Goal: Information Seeking & Learning: Learn about a topic

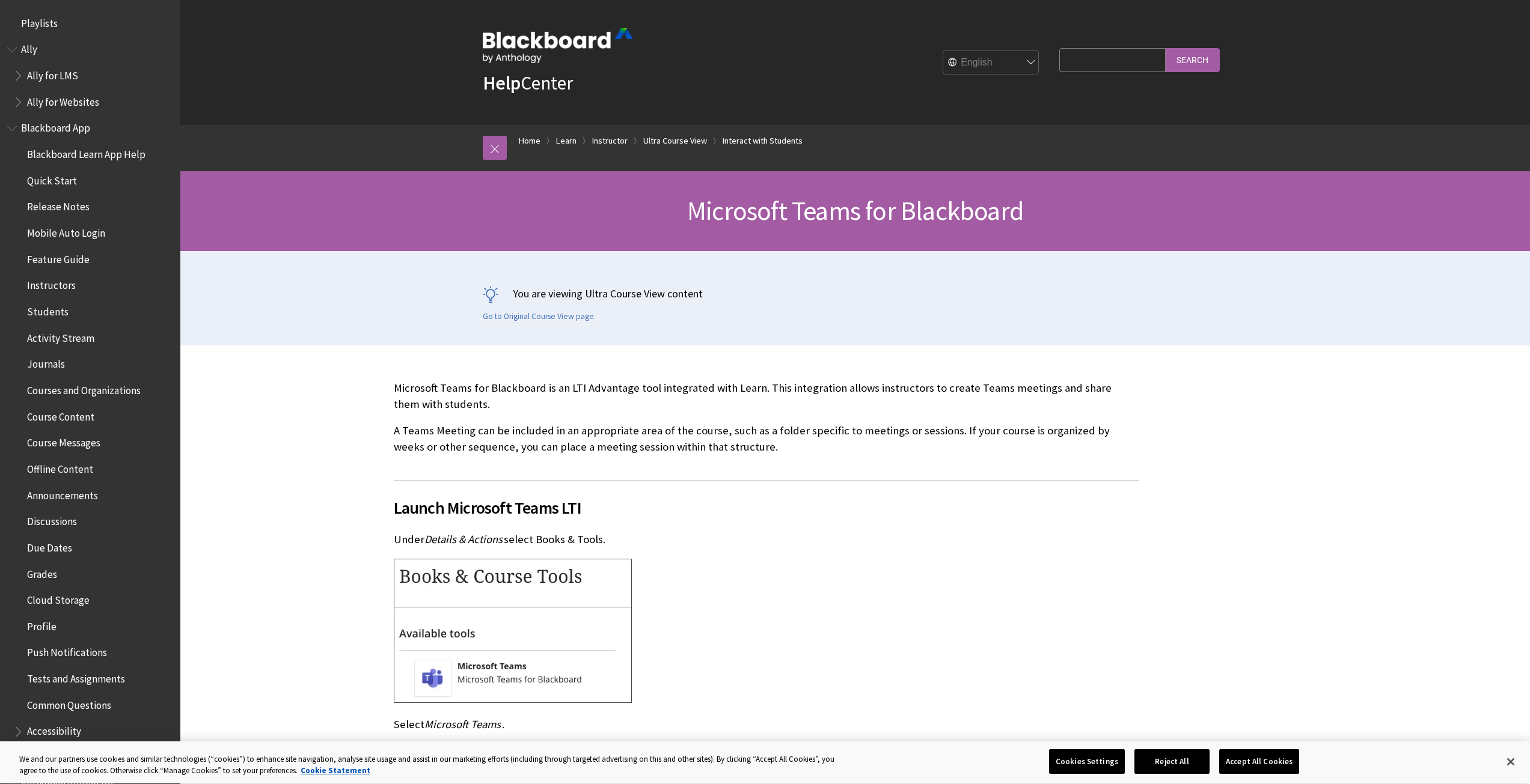
scroll to position [2119, 0]
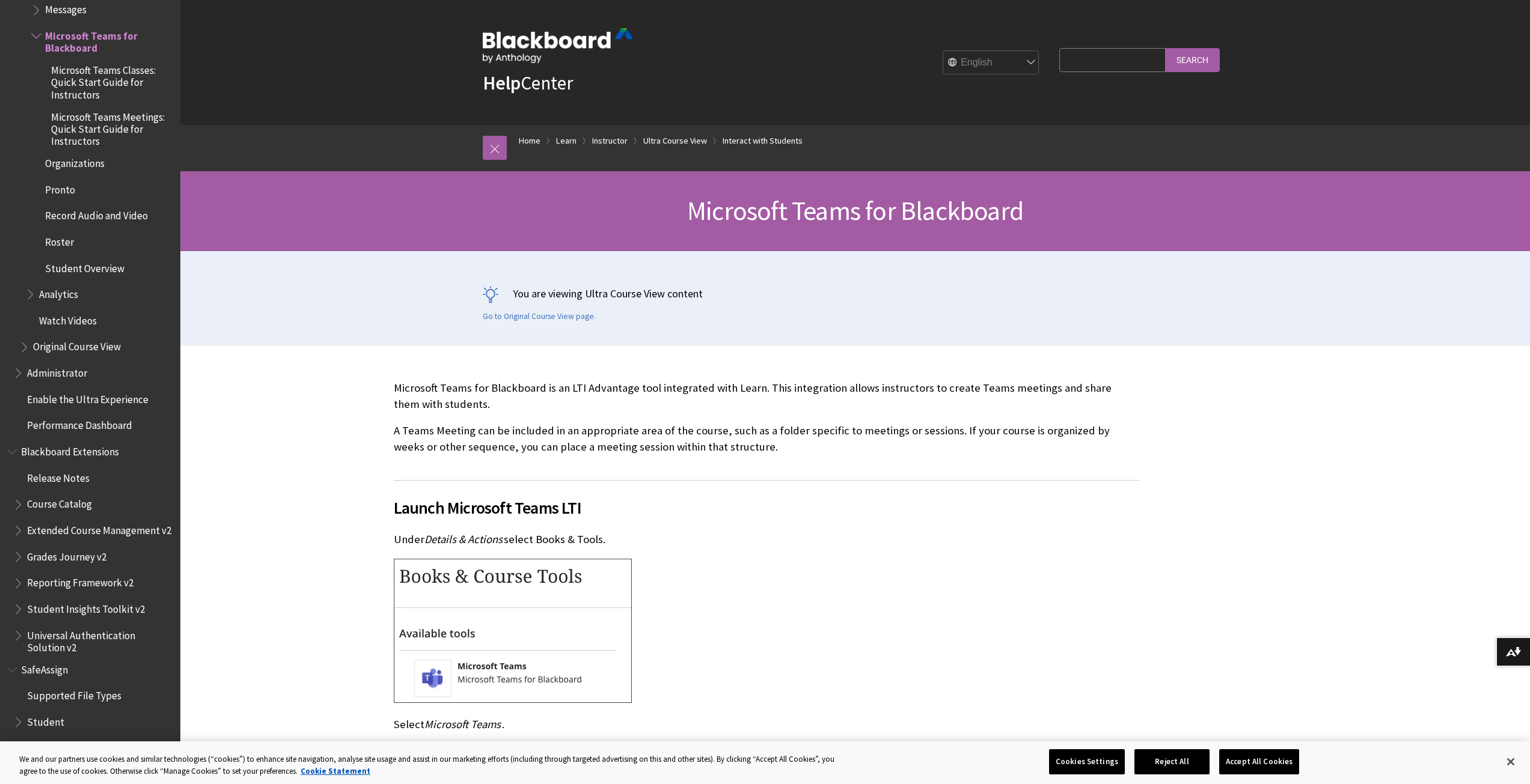
click at [911, 442] on p "A Teams Meeting can be included in an appropriate area of the course, such as a…" at bounding box center [767, 438] width 745 height 31
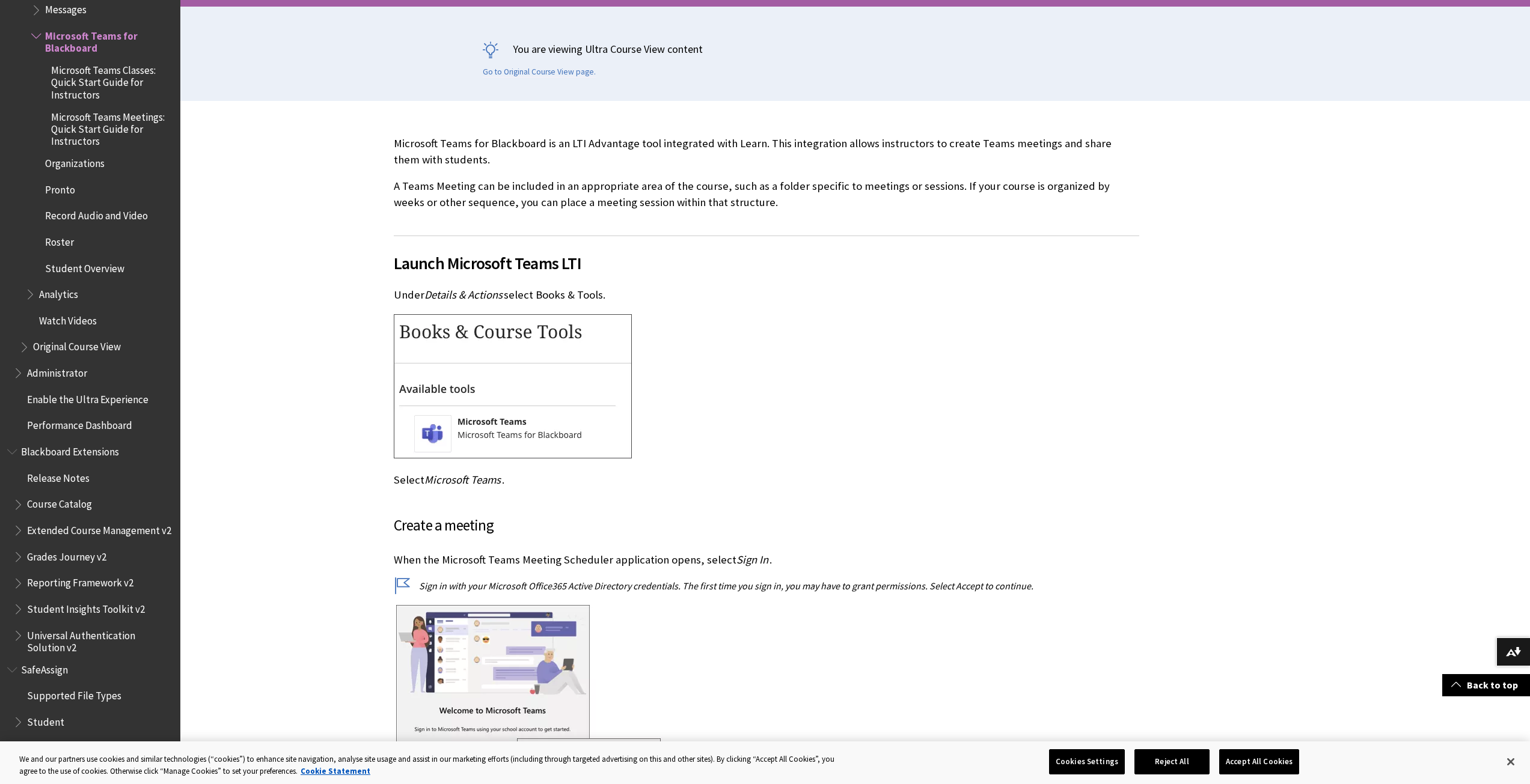
scroll to position [0, 0]
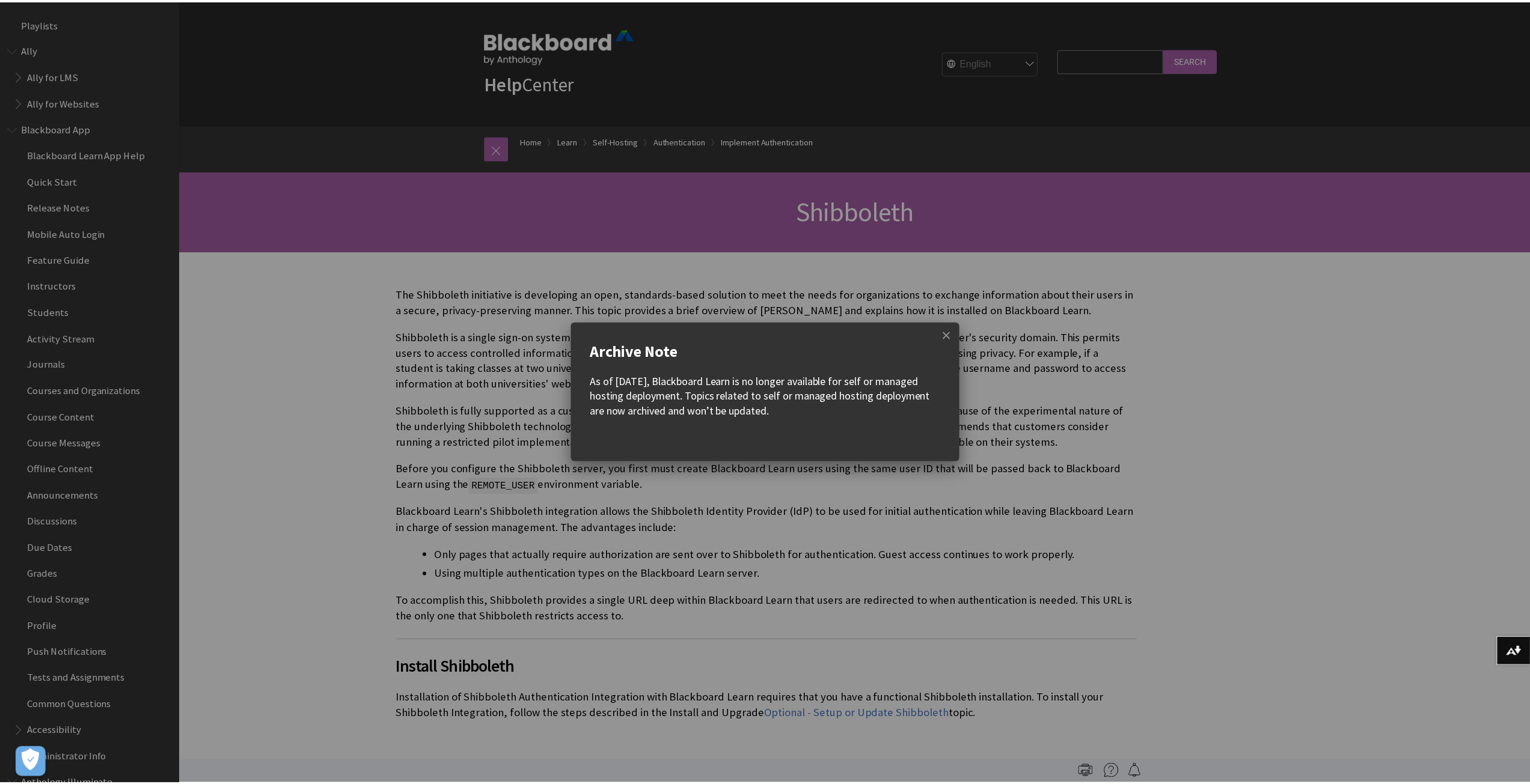
scroll to position [1550, 0]
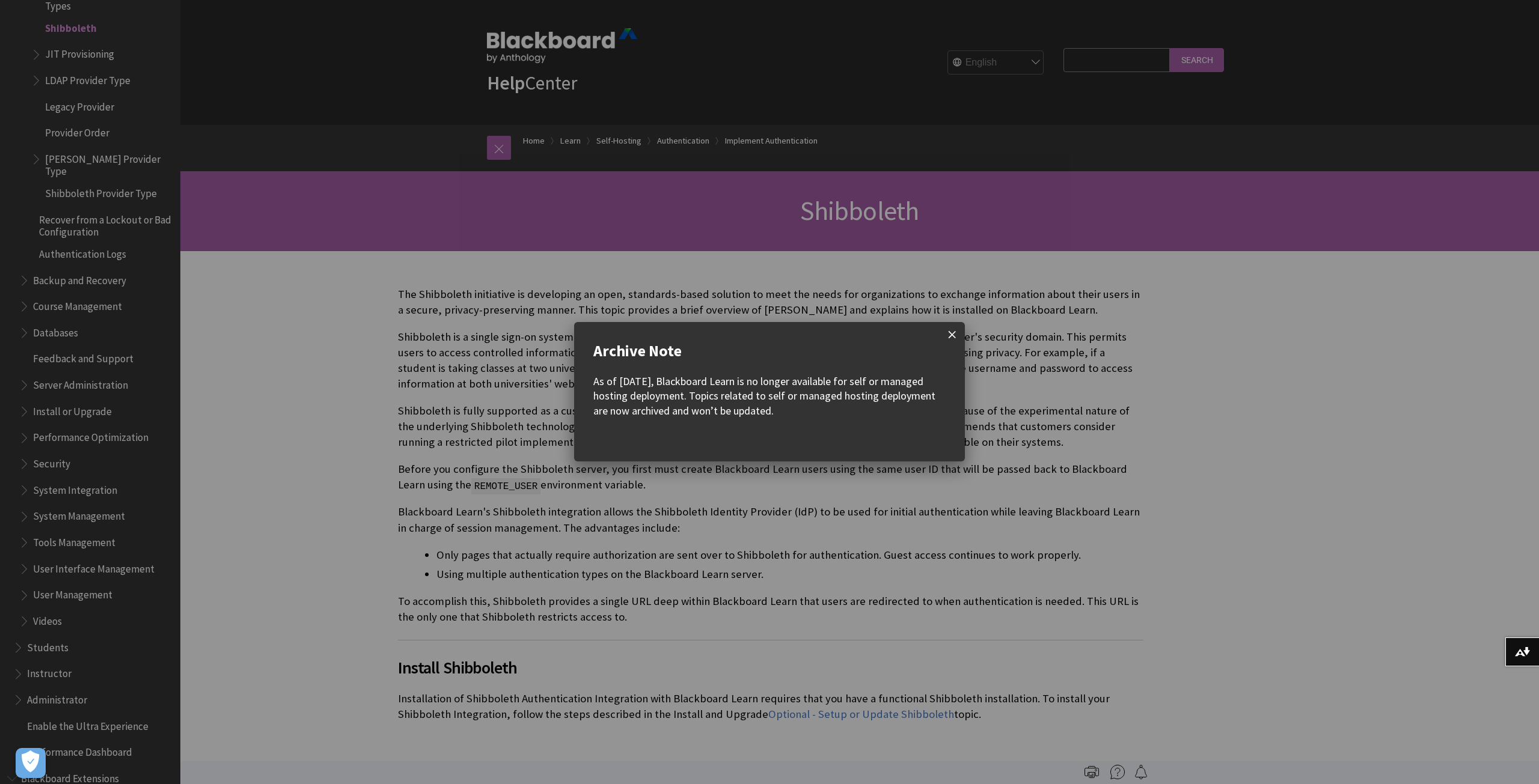
click at [951, 335] on span at bounding box center [952, 335] width 25 height 25
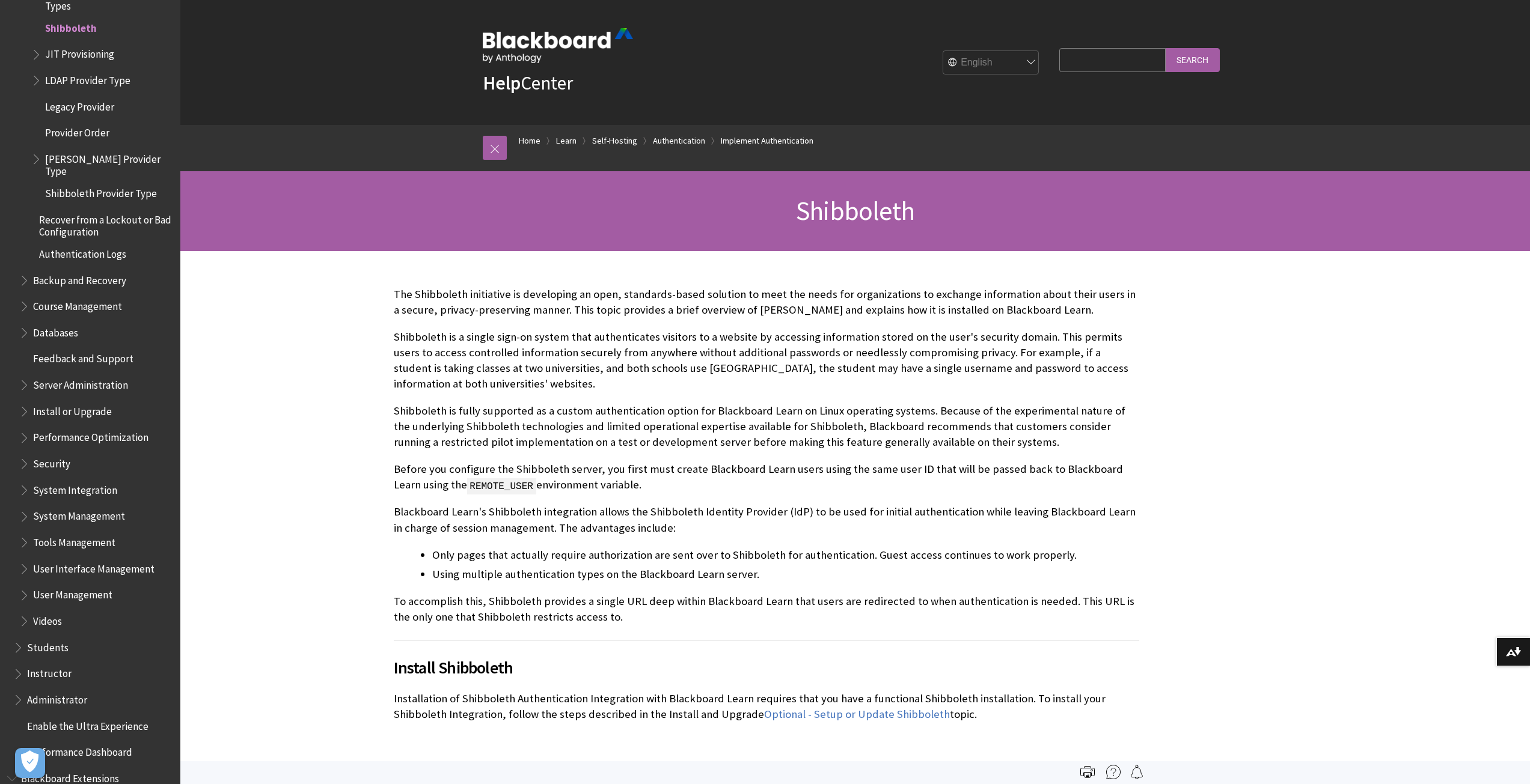
click at [698, 451] on div "The Shibboleth initiative is developing an open, standards-based solution to me…" at bounding box center [767, 505] width 745 height 436
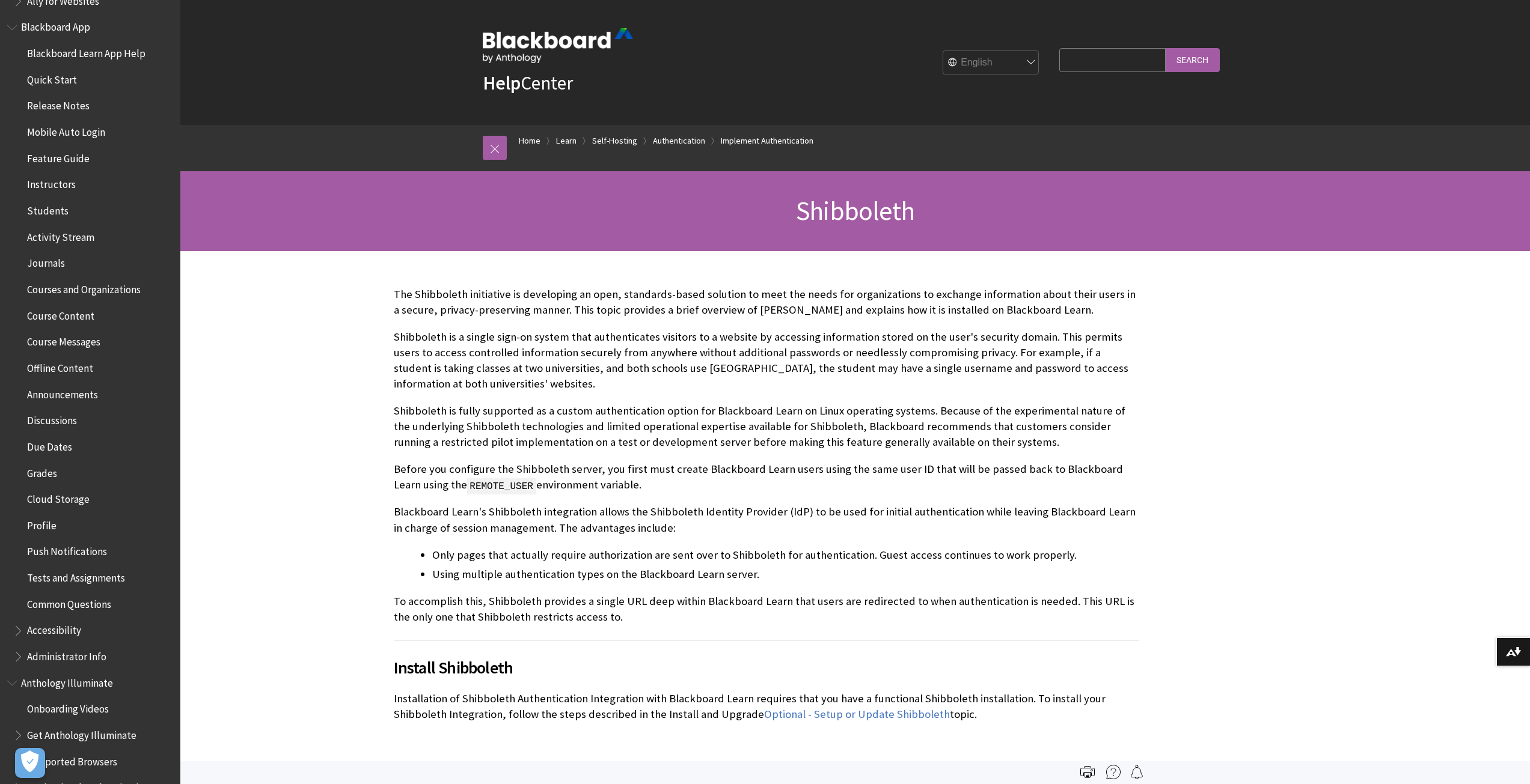
scroll to position [0, 0]
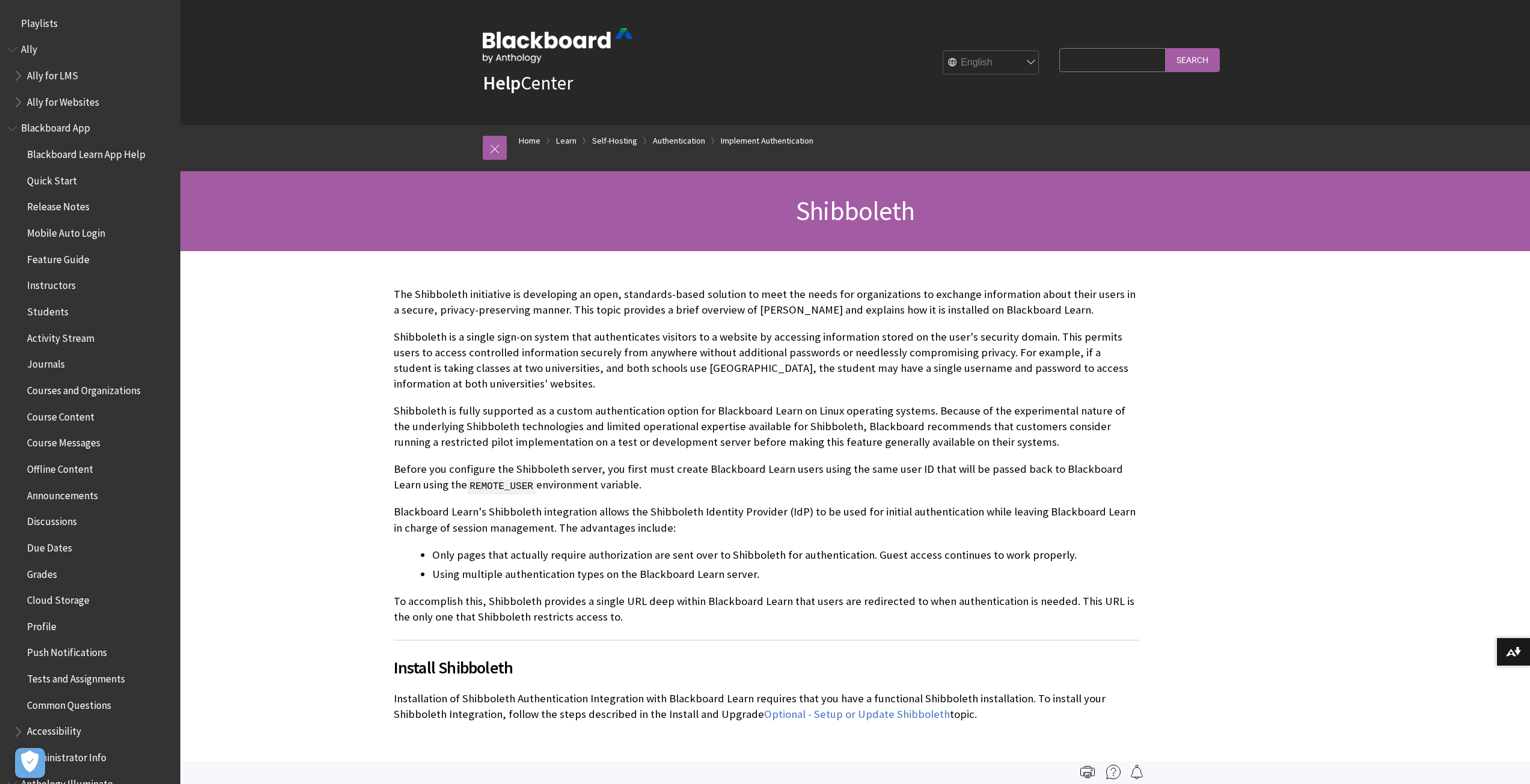
click at [13, 127] on span "Book outline for Blackboard App Help" at bounding box center [13, 125] width 13 height 15
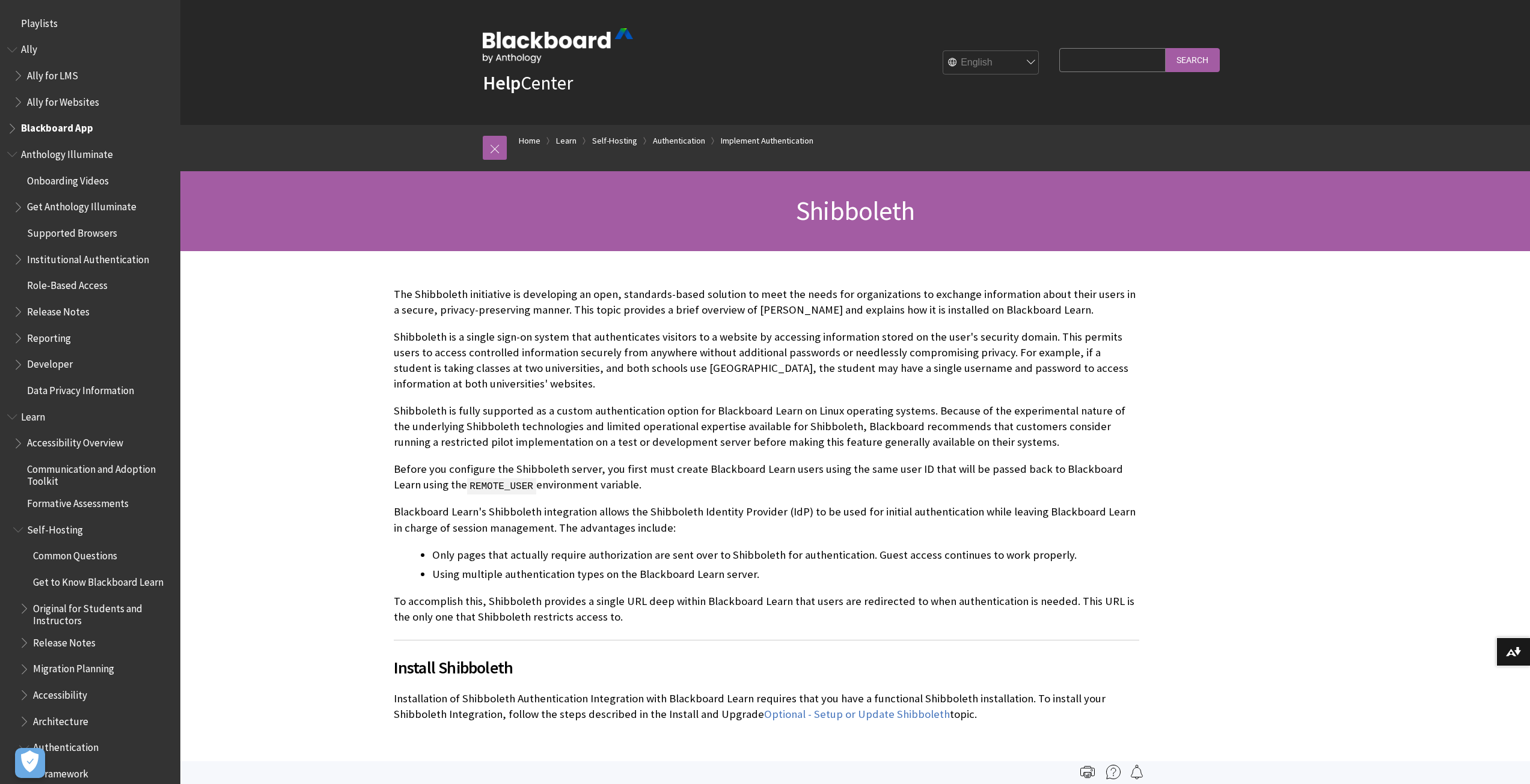
click at [1100, 53] on input "Search Query" at bounding box center [1112, 60] width 106 height 24
type input "teams"
click at [1165, 48] on input "Search" at bounding box center [1192, 60] width 54 height 24
click at [1194, 61] on input "Search" at bounding box center [1192, 60] width 54 height 24
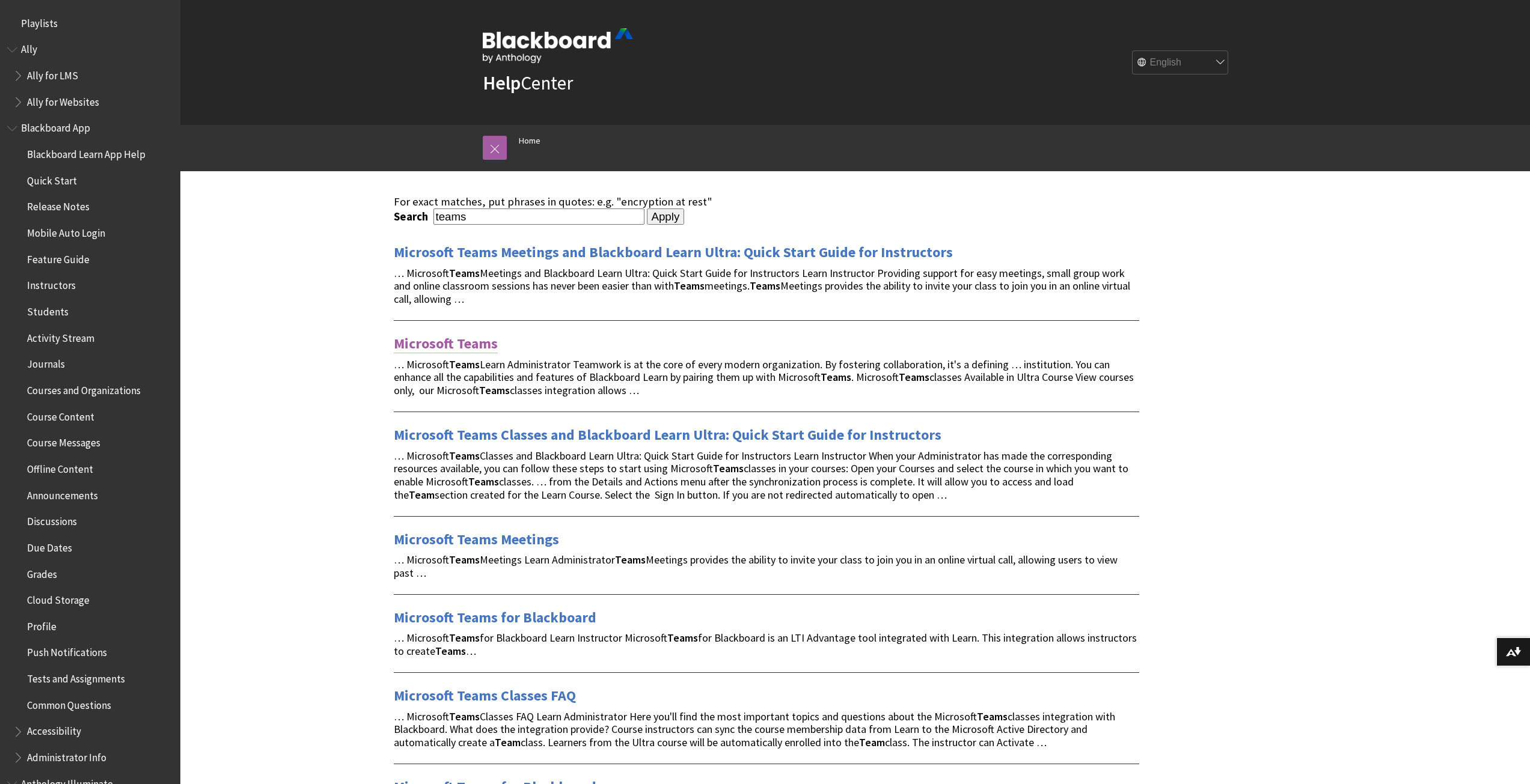
click at [472, 345] on link "Microsoft Teams" at bounding box center [446, 344] width 104 height 19
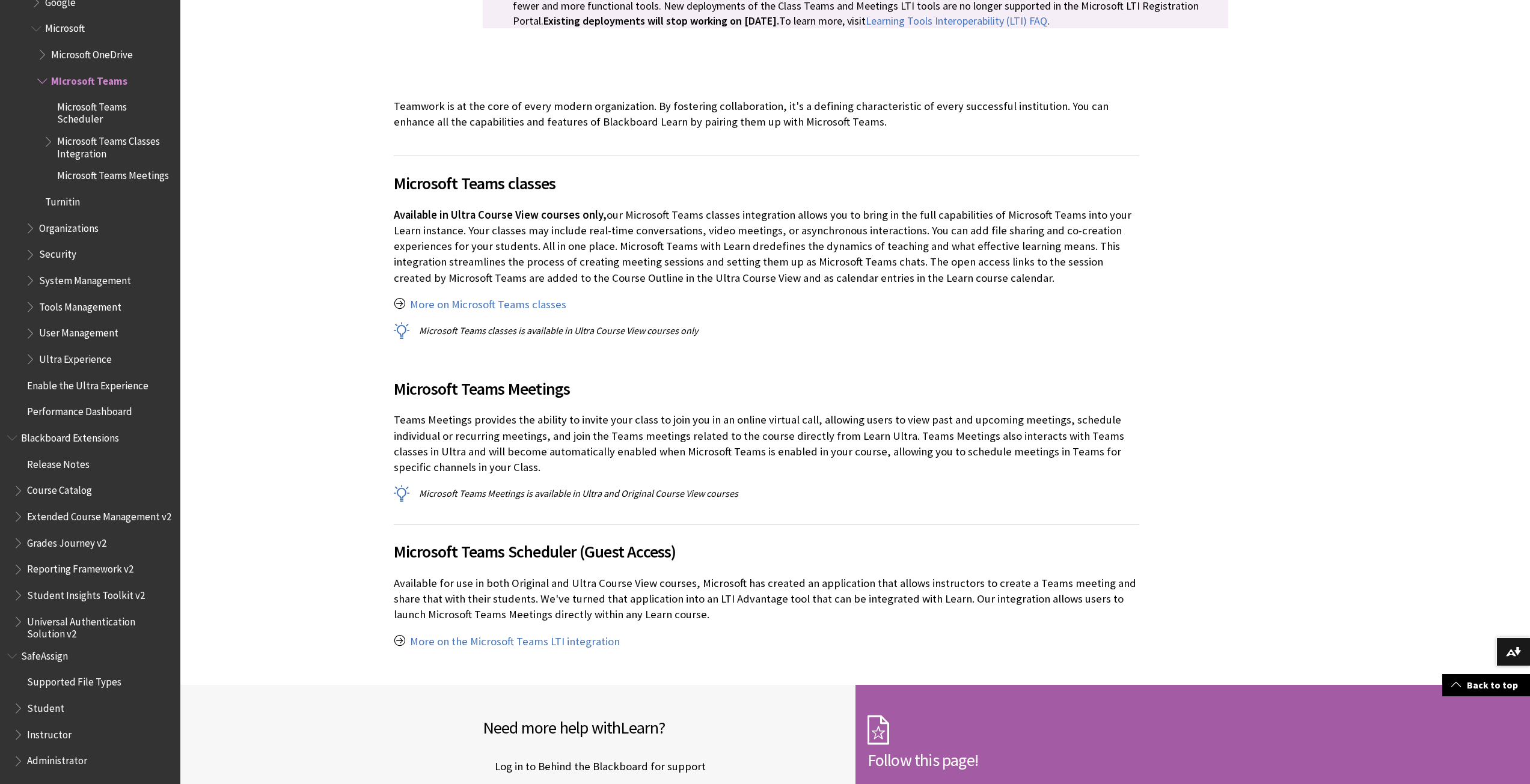
scroll to position [240, 0]
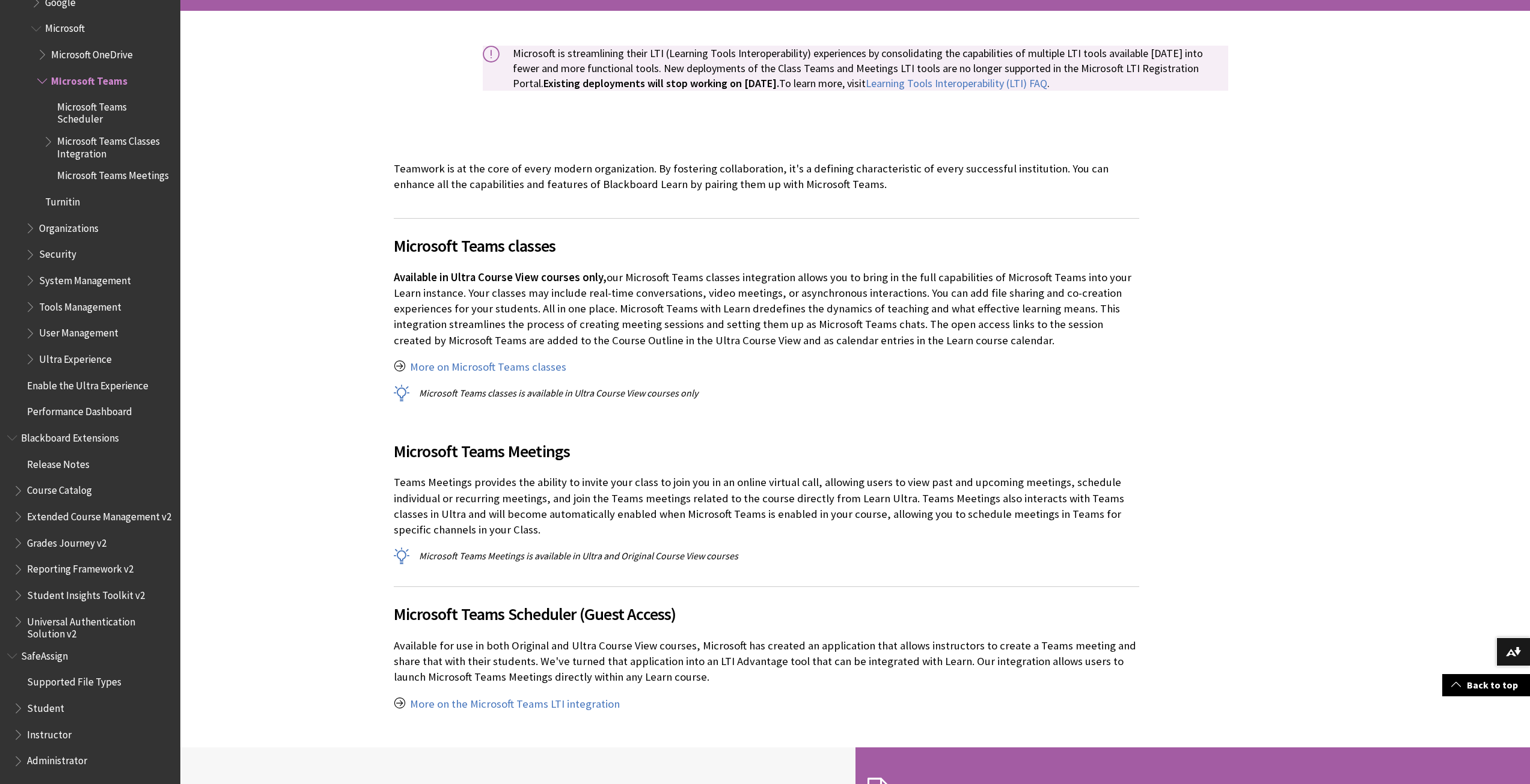
click at [317, 347] on div at bounding box center [766, 436] width 1172 height 621
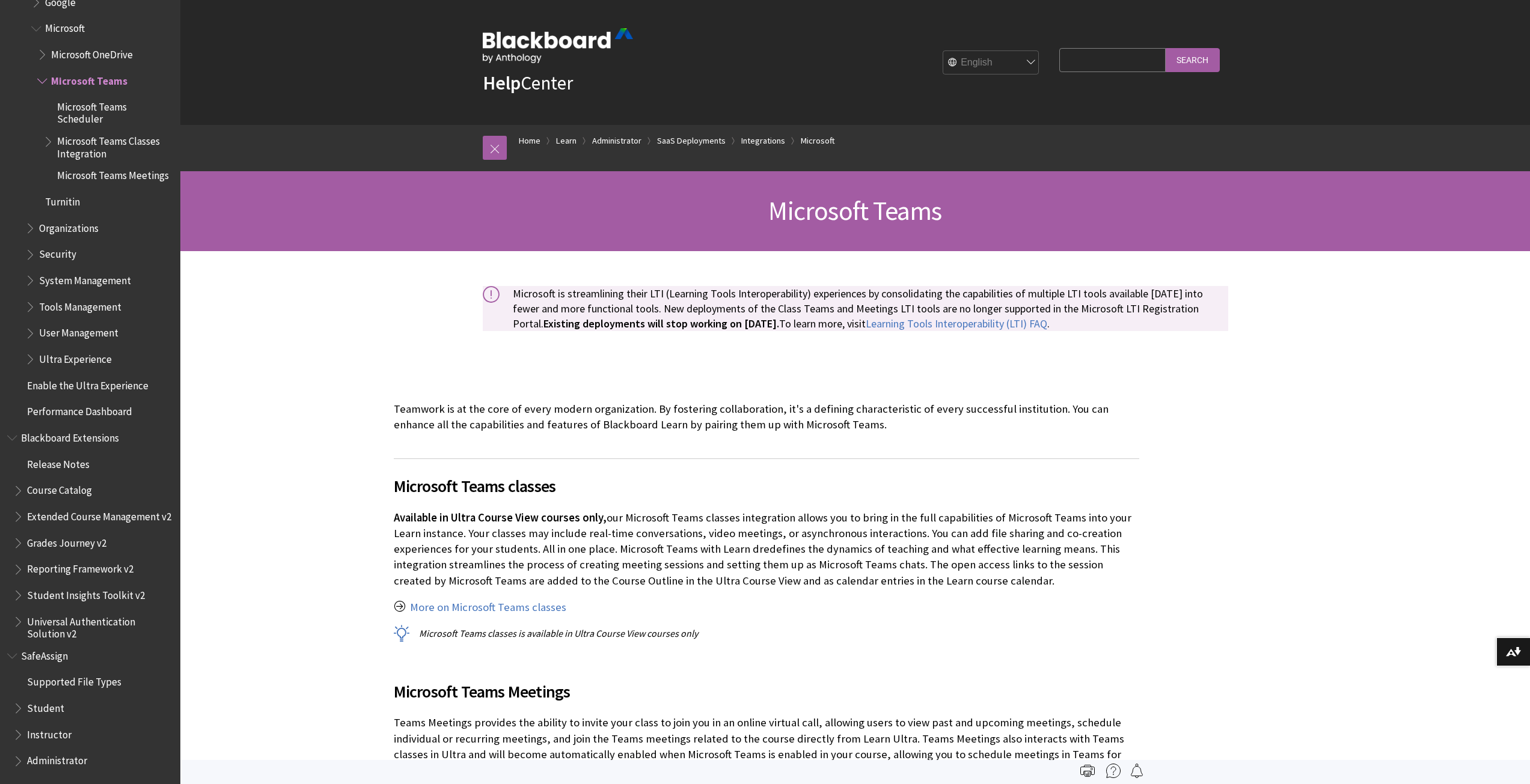
click at [1059, 59] on input "Search Query" at bounding box center [1112, 60] width 106 height 24
type input "microsoft education"
click at [1165, 48] on input "Search" at bounding box center [1192, 60] width 54 height 24
